Goal: Task Accomplishment & Management: Use online tool/utility

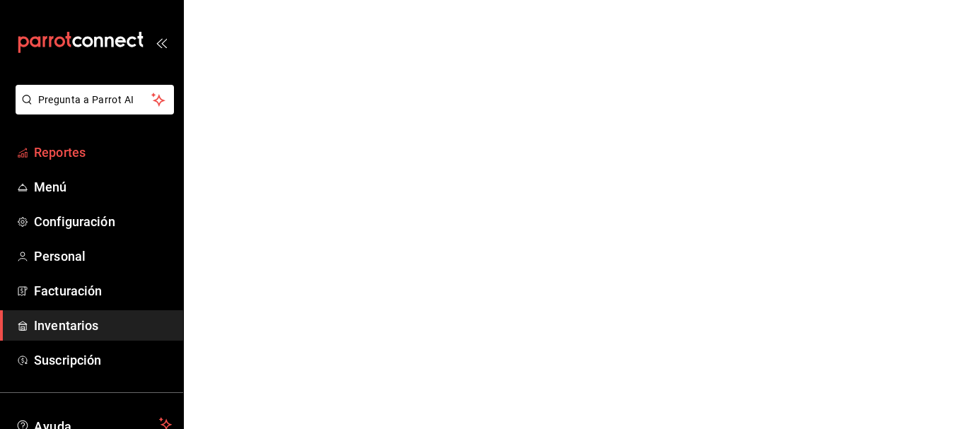
click at [54, 154] on span "Reportes" at bounding box center [103, 152] width 138 height 19
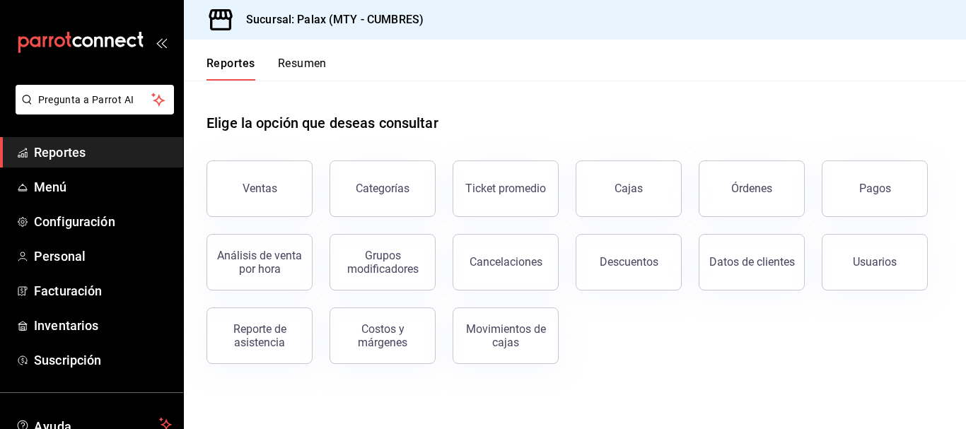
drag, startPoint x: 697, startPoint y: 82, endPoint x: 622, endPoint y: 82, distance: 74.3
click at [697, 82] on div "Elige la opción que deseas consultar" at bounding box center [575, 112] width 737 height 63
click at [550, 282] on button "Cancelaciones" at bounding box center [506, 262] width 106 height 57
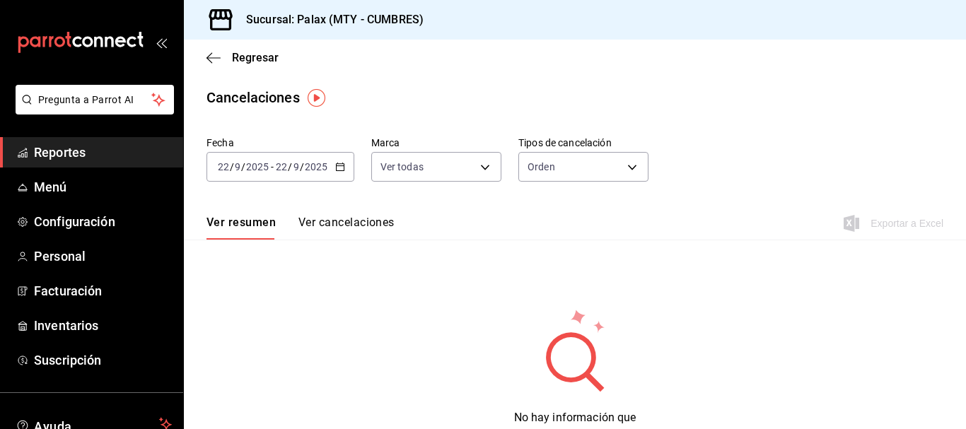
click at [338, 163] on icon "button" at bounding box center [340, 167] width 10 height 10
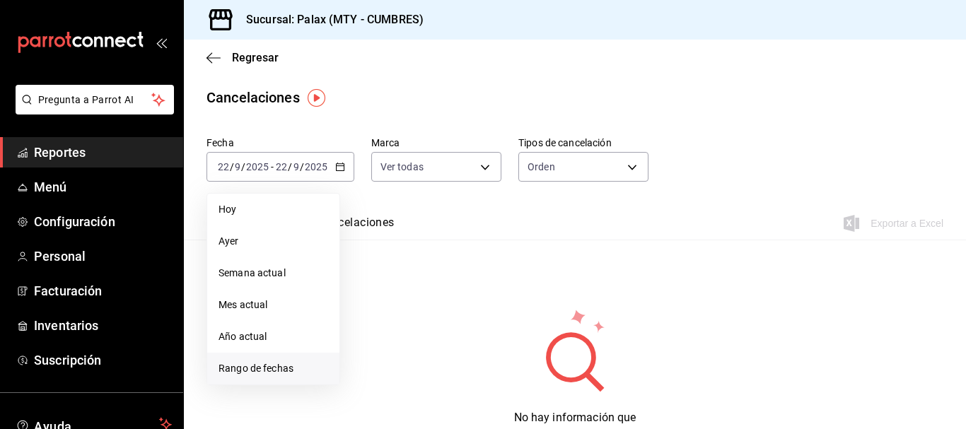
click at [267, 361] on span "Rango de fechas" at bounding box center [274, 368] width 110 height 15
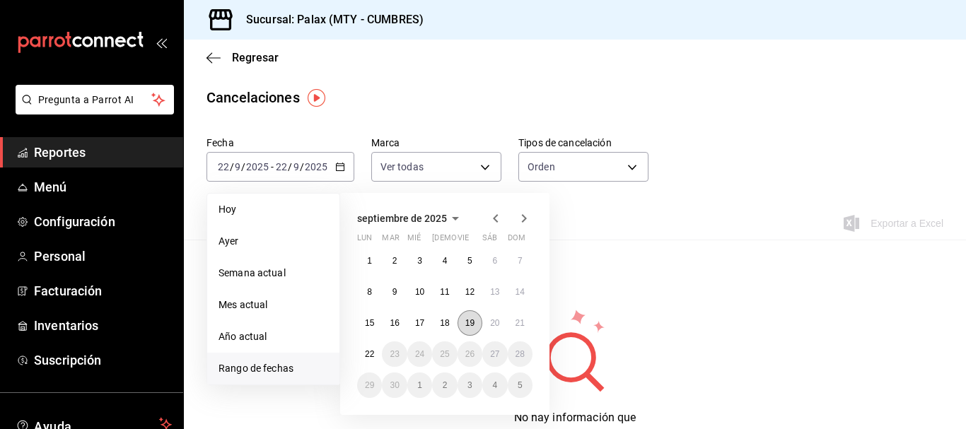
click at [468, 318] on abbr "19" at bounding box center [469, 323] width 9 height 10
click at [379, 352] on button "22" at bounding box center [369, 354] width 25 height 25
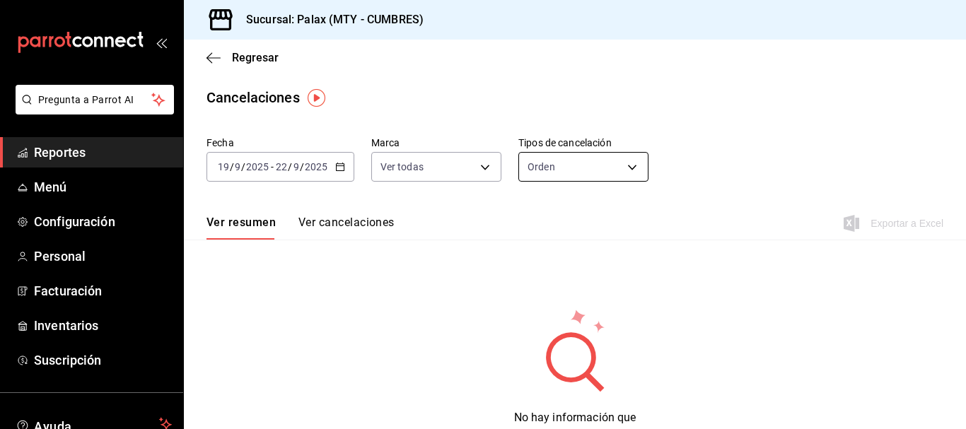
click at [611, 171] on body "Pregunta a Parrot AI Reportes Menú Configuración Personal Facturación Inventari…" at bounding box center [483, 214] width 966 height 429
click at [593, 230] on li "Artículo" at bounding box center [579, 234] width 127 height 23
type input "ORDER_ITEM"
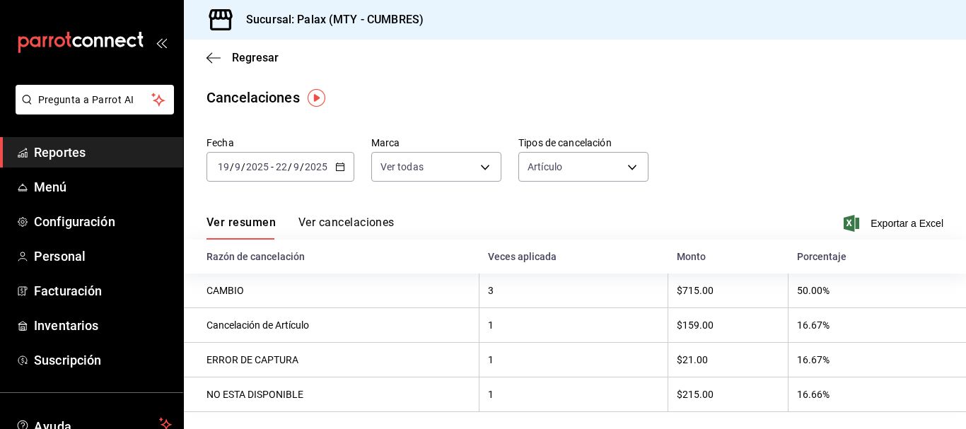
click at [335, 222] on button "Ver cancelaciones" at bounding box center [347, 228] width 96 height 24
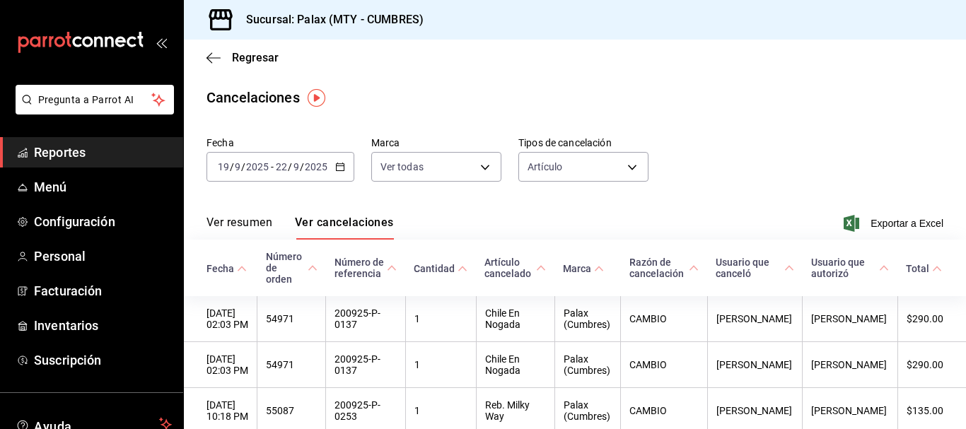
click at [888, 224] on span "Exportar a Excel" at bounding box center [895, 223] width 97 height 17
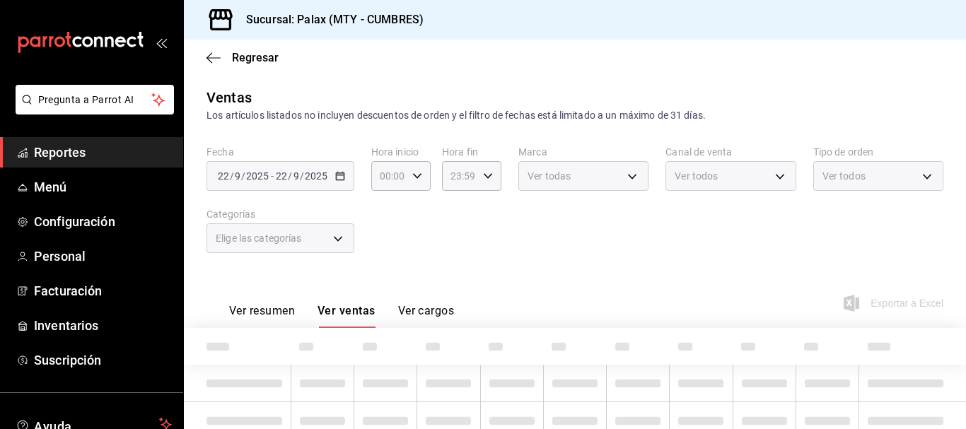
type input "07:00"
type input "5041f980-30f3-428d-be8c-286edc227efb,41ed9666-a182-4a37-8e0e-cc37feaa0168,0d339…"
